Goal: Communication & Community: Participate in discussion

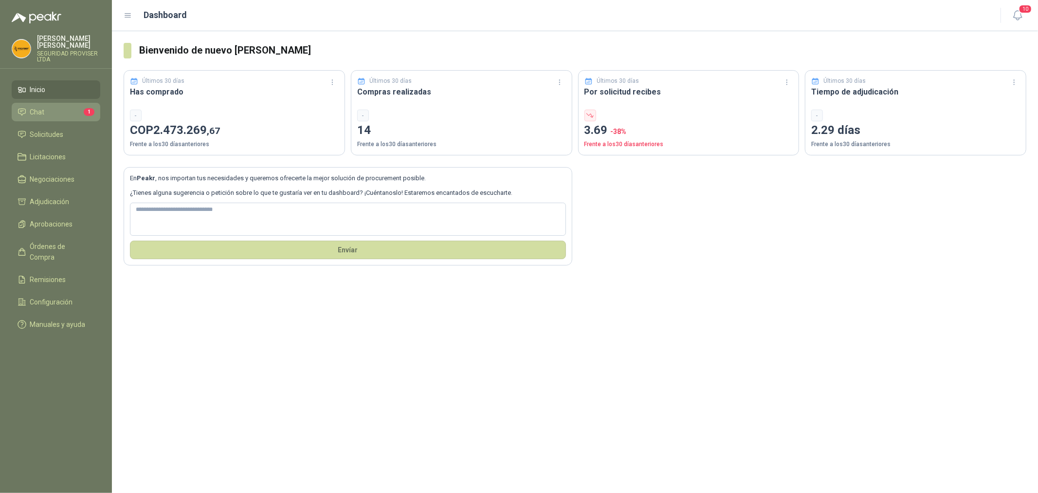
click at [54, 117] on link "Chat 1" at bounding box center [56, 112] width 89 height 19
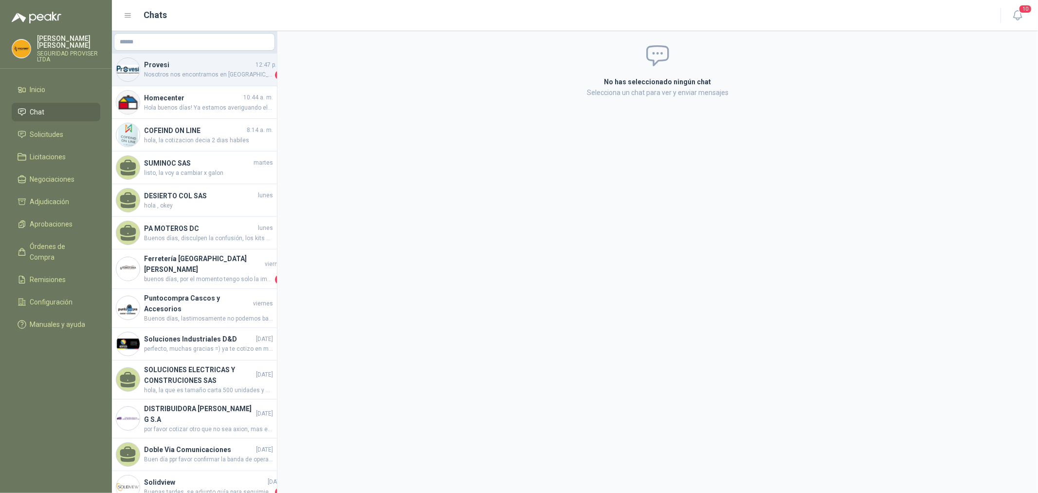
click at [187, 73] on span "Nosotros nos encontramos en [GEOGRAPHIC_DATA], el envío demora de 3-4 días más …" at bounding box center [208, 75] width 129 height 10
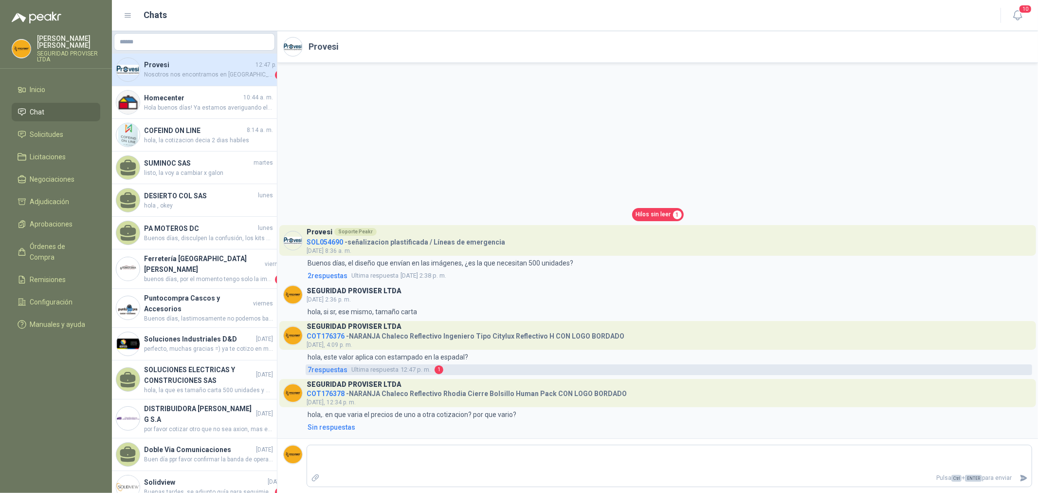
click at [344, 369] on span "7 respuesta s" at bounding box center [328, 369] width 40 height 11
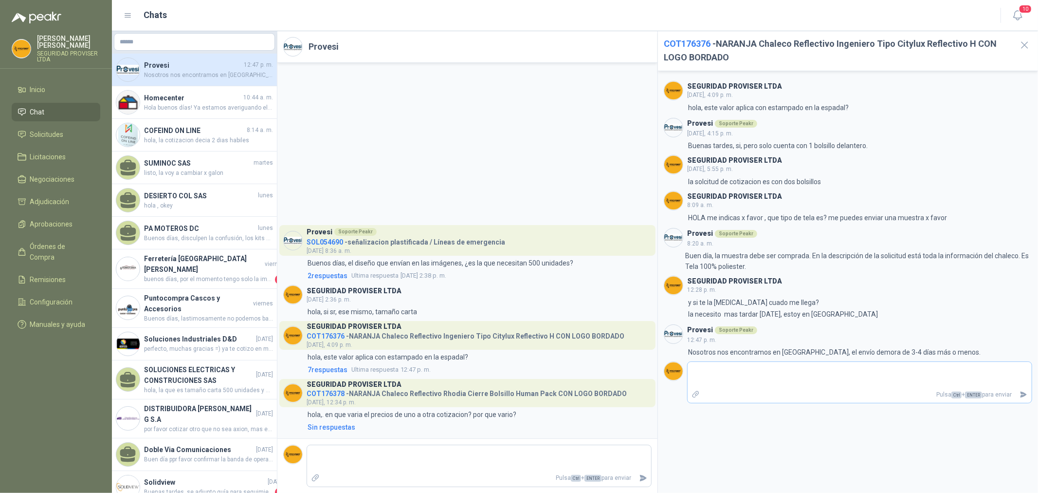
drag, startPoint x: 815, startPoint y: 382, endPoint x: 815, endPoint y: 389, distance: 7.8
click at [815, 389] on div "Pulsa Ctrl + ENTER para enviar" at bounding box center [859, 382] width 345 height 42
click at [46, 91] on span "Inicio" at bounding box center [38, 89] width 16 height 11
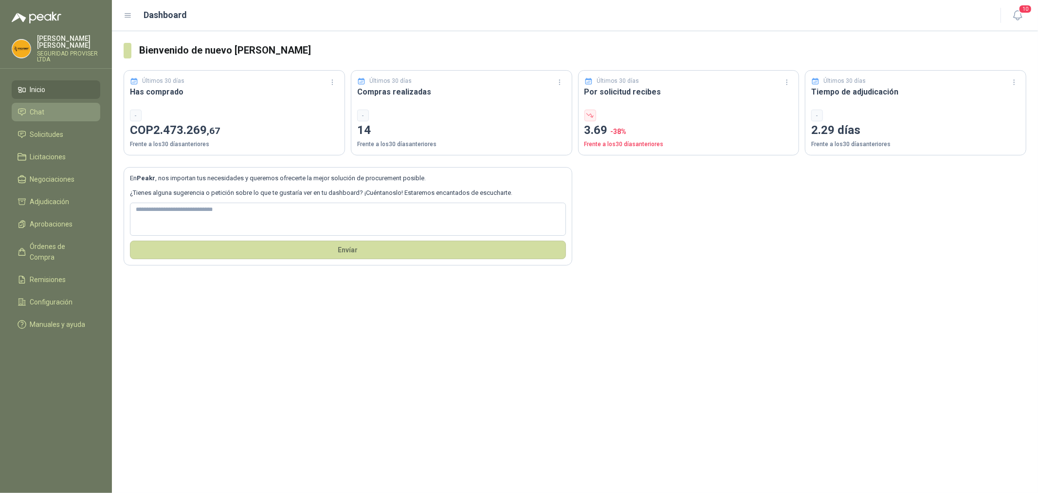
click at [33, 109] on span "Chat" at bounding box center [37, 112] width 15 height 11
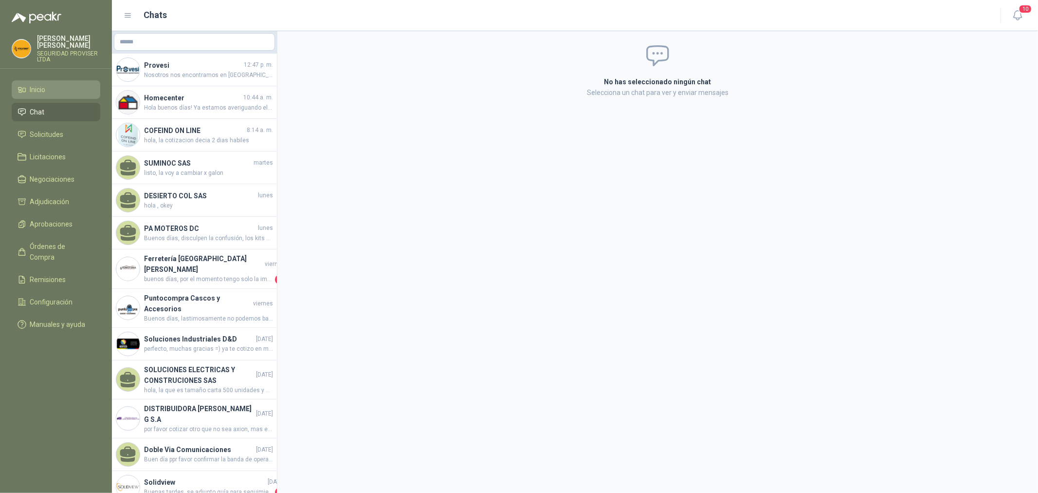
click at [37, 91] on span "Inicio" at bounding box center [38, 89] width 16 height 11
